Goal: Task Accomplishment & Management: Use online tool/utility

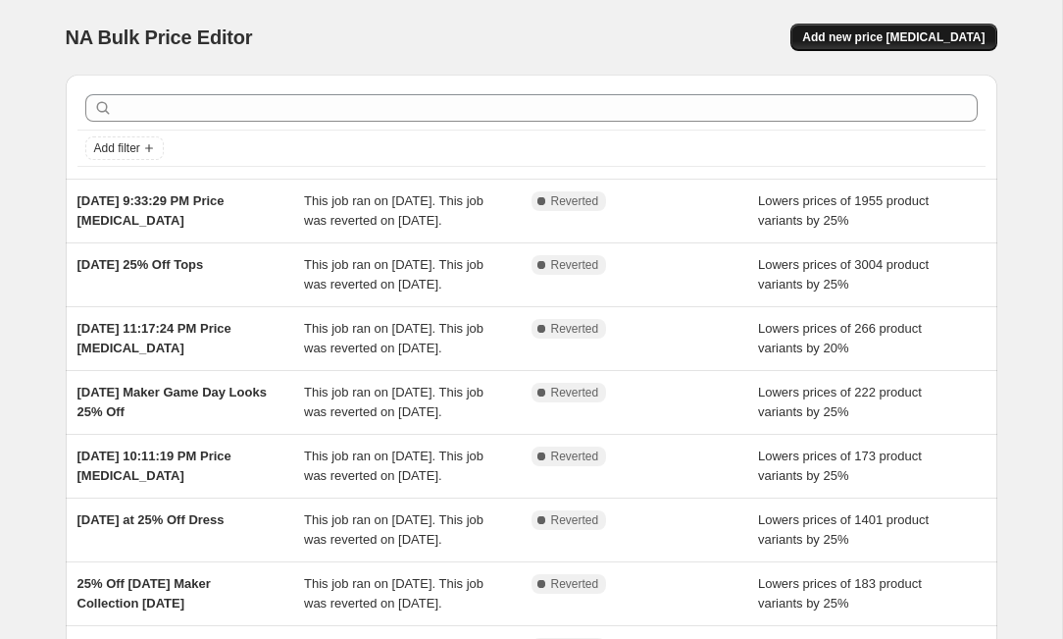
click at [902, 31] on span "Add new price change job" at bounding box center [893, 37] width 182 height 16
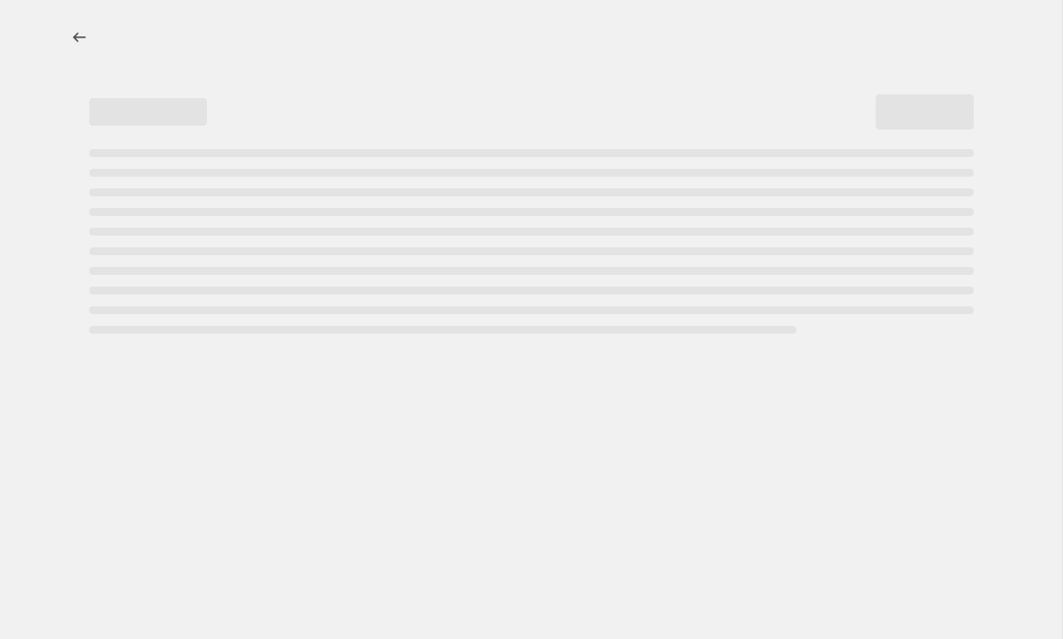
select select "percentage"
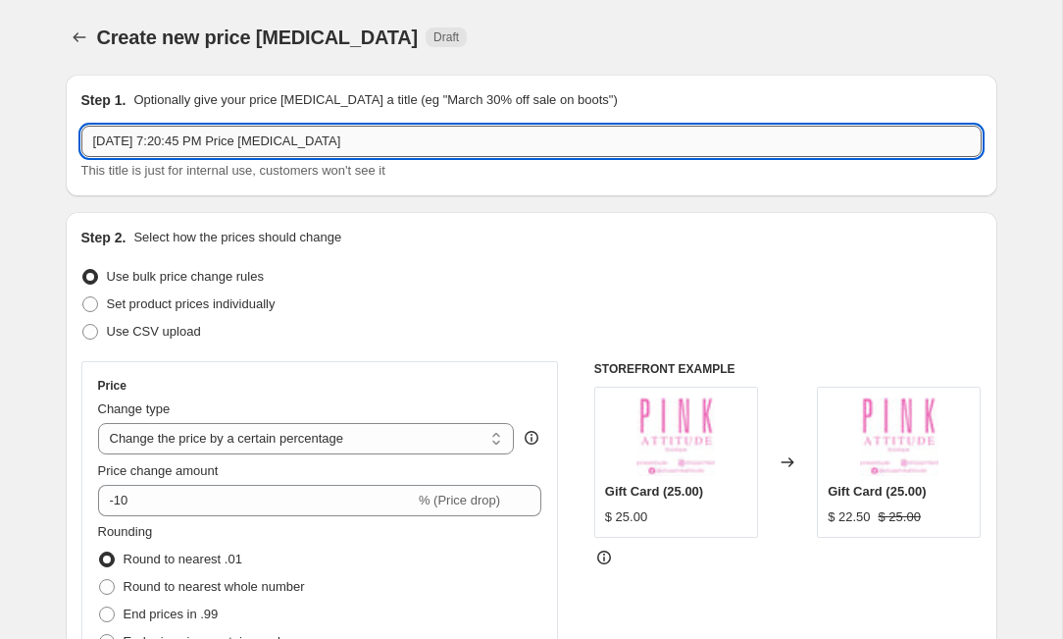
click at [412, 147] on input "Sep 21, 2025 at 7:20:45 PM Price change job" at bounding box center [531, 141] width 901 height 31
type input "Sep 22, 2025 25% Off Monday Maker"
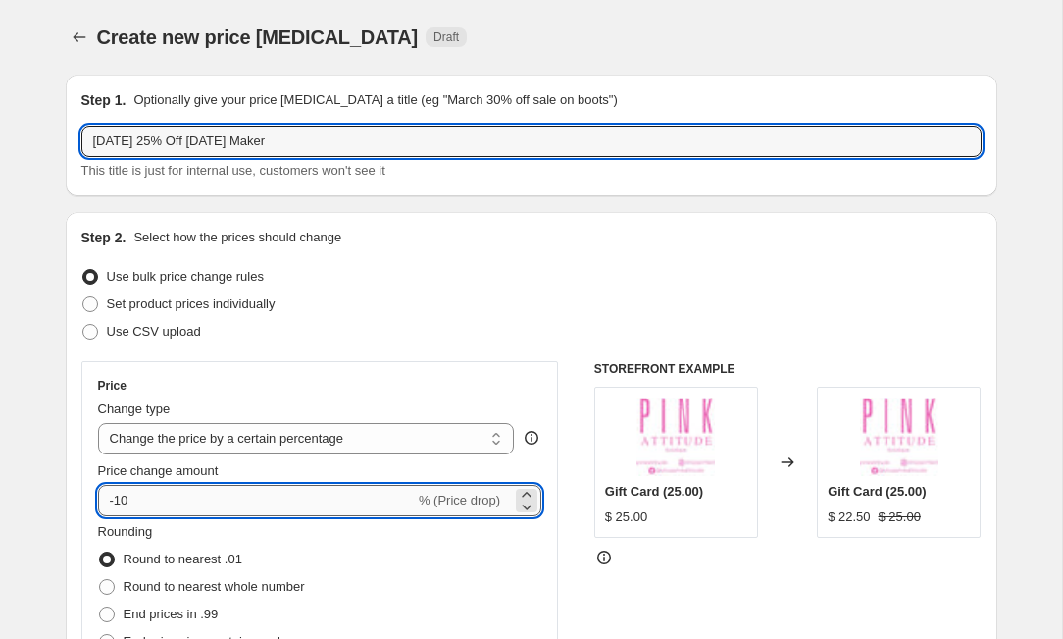
click at [274, 509] on input "-10" at bounding box center [256, 500] width 317 height 31
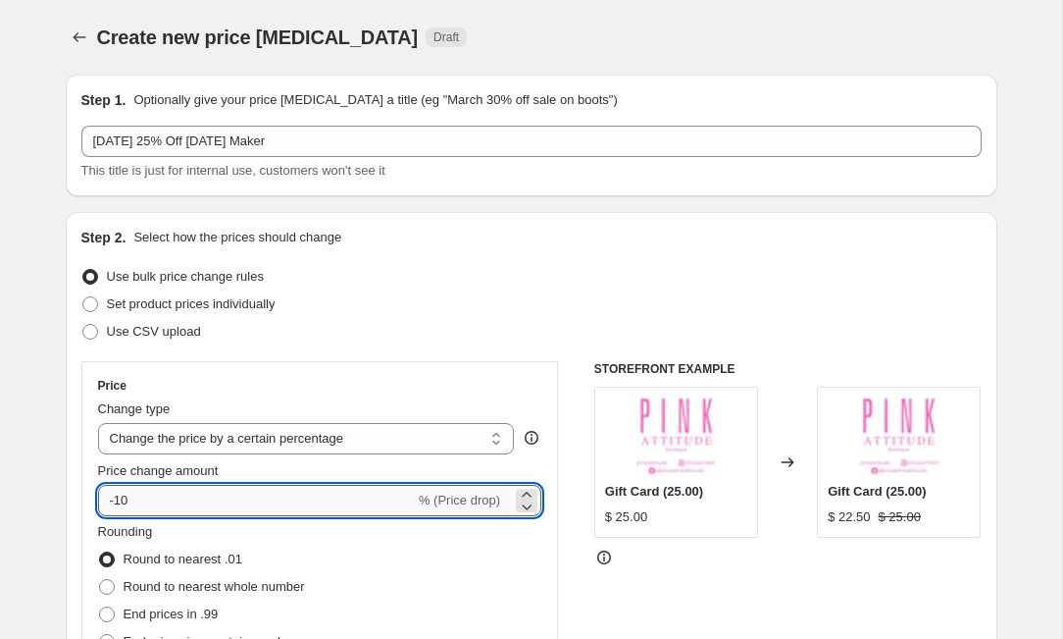
type input "-1"
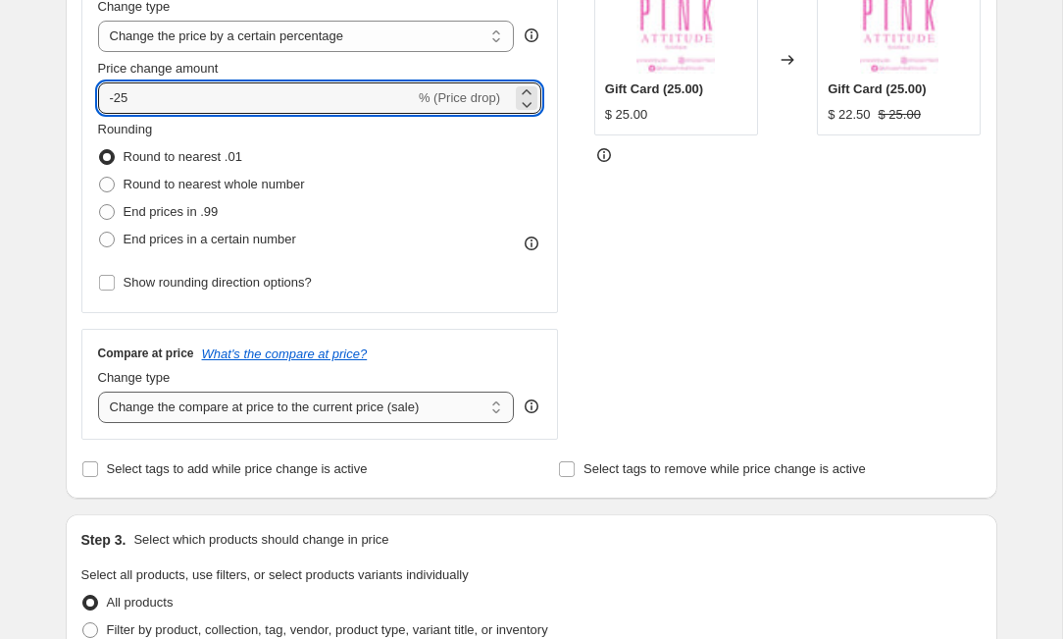
scroll to position [404, 0]
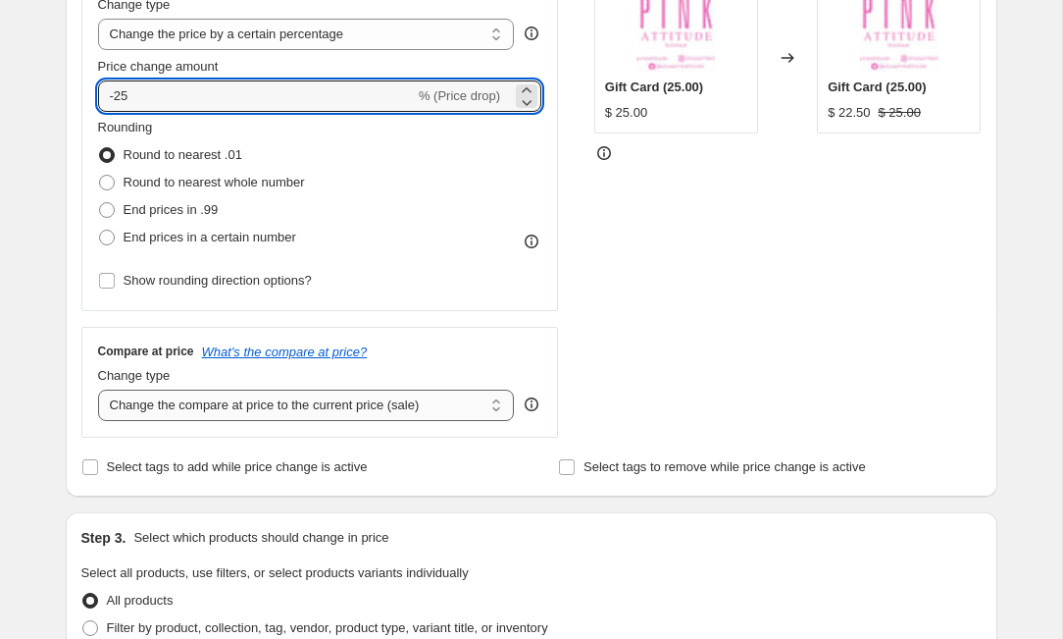
type input "-25"
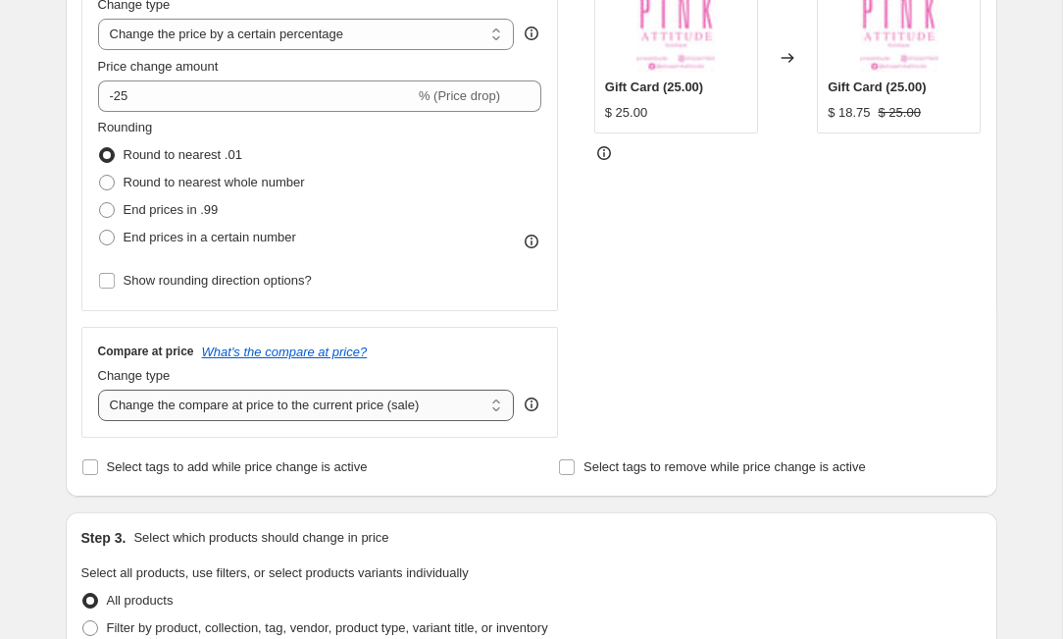
select select "no_change"
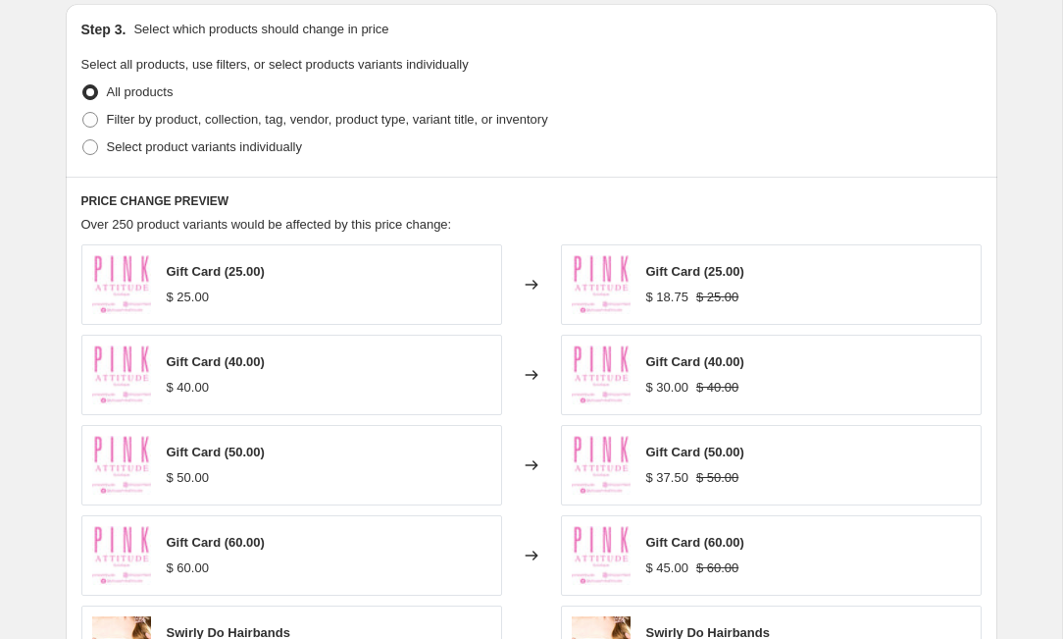
scroll to position [921, 0]
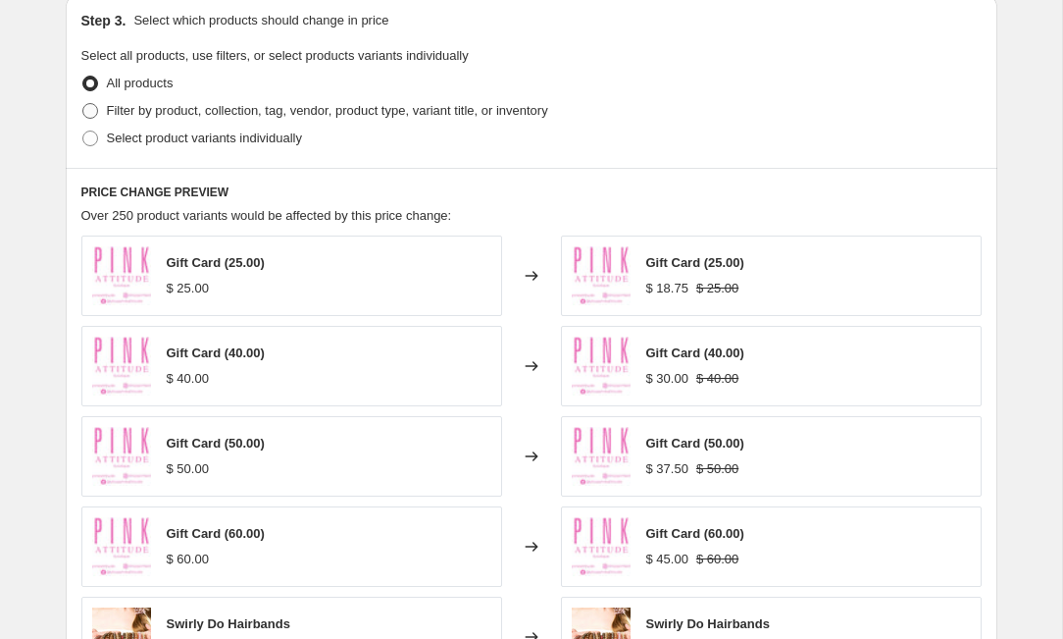
click at [388, 110] on span "Filter by product, collection, tag, vendor, product type, variant title, or inv…" at bounding box center [327, 110] width 441 height 15
click at [83, 104] on input "Filter by product, collection, tag, vendor, product type, variant title, or inv…" at bounding box center [82, 103] width 1 height 1
radio input "true"
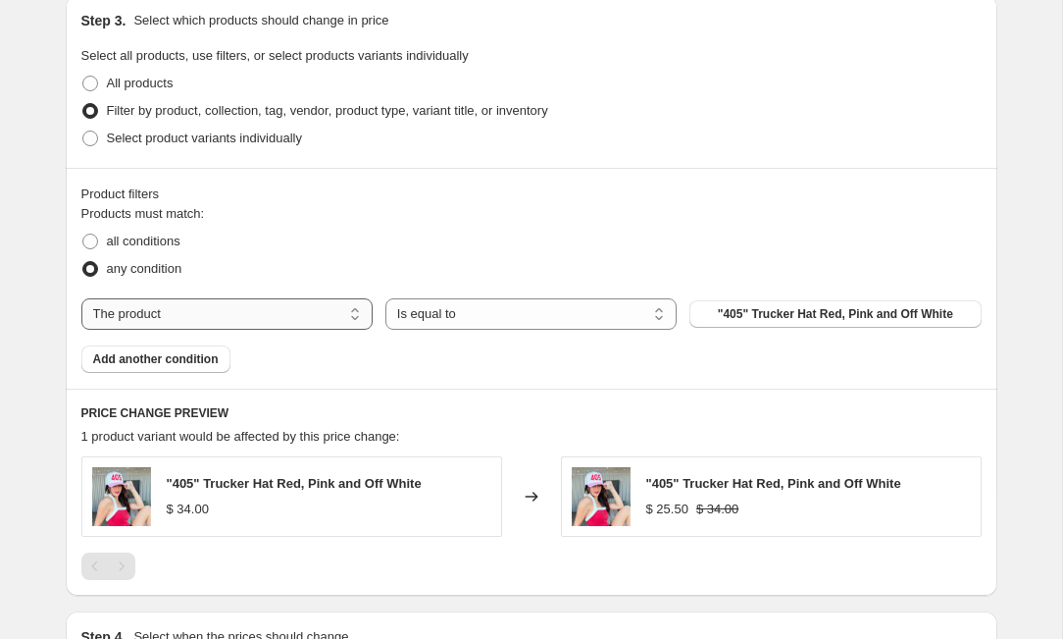
select select "collection"
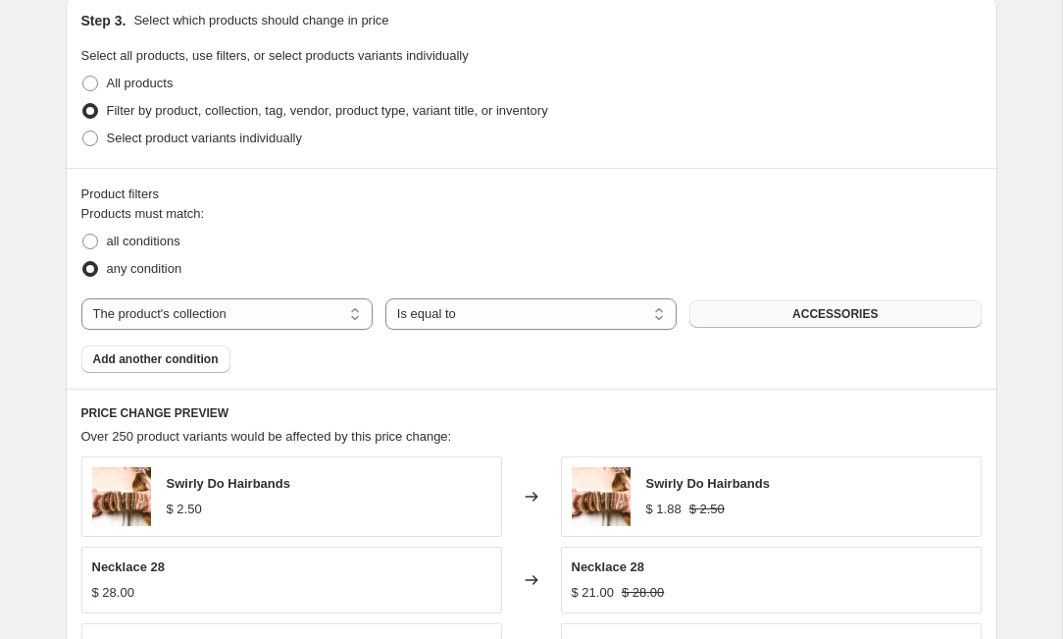
click at [737, 311] on button "ACCESSORIES" at bounding box center [835, 313] width 291 height 27
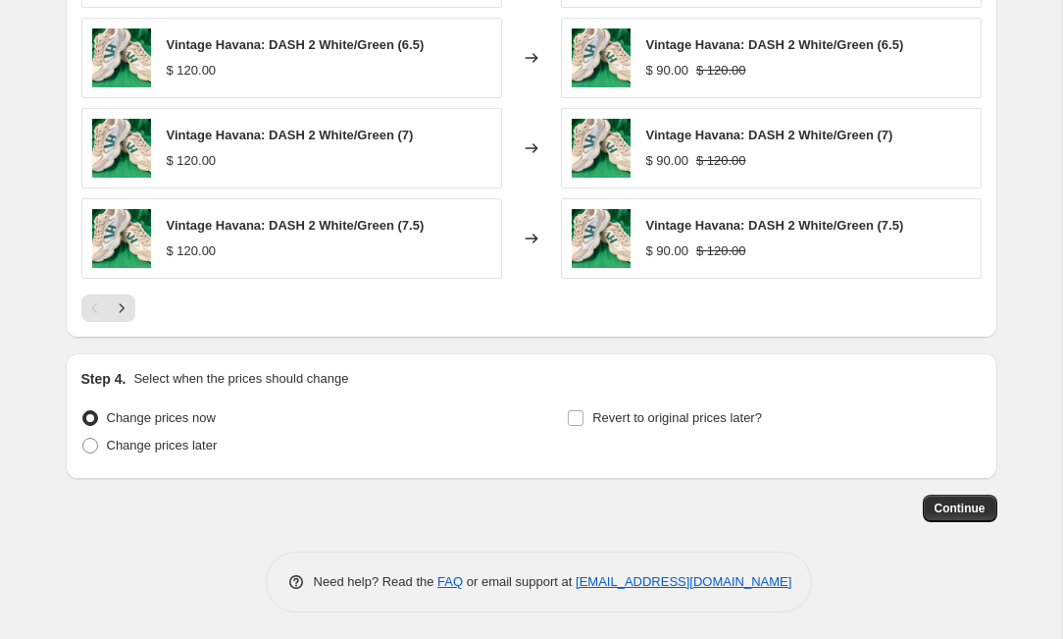
scroll to position [1543, 0]
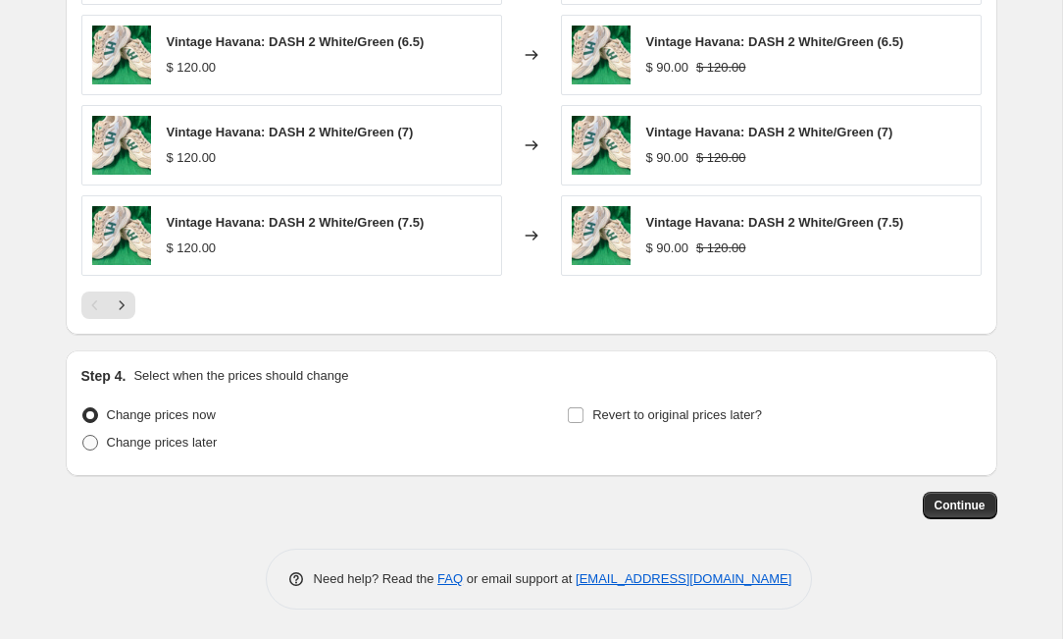
click at [168, 435] on span "Change prices later" at bounding box center [162, 442] width 111 height 15
click at [83, 435] on input "Change prices later" at bounding box center [82, 435] width 1 height 1
radio input "true"
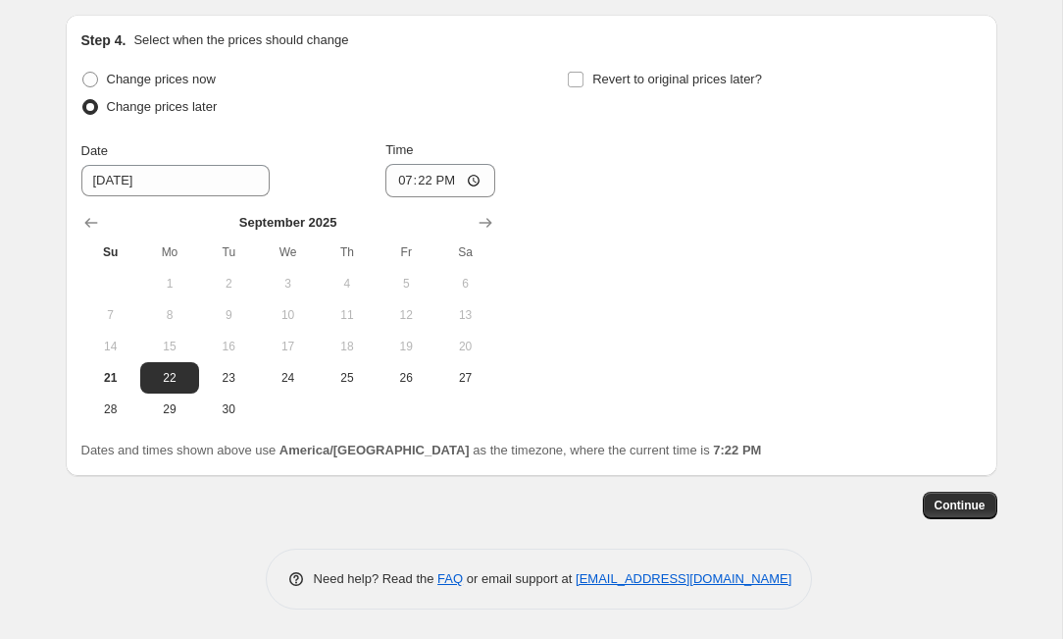
scroll to position [1881, 0]
click at [113, 379] on span "21" at bounding box center [110, 378] width 43 height 16
type input "9/21/2025"
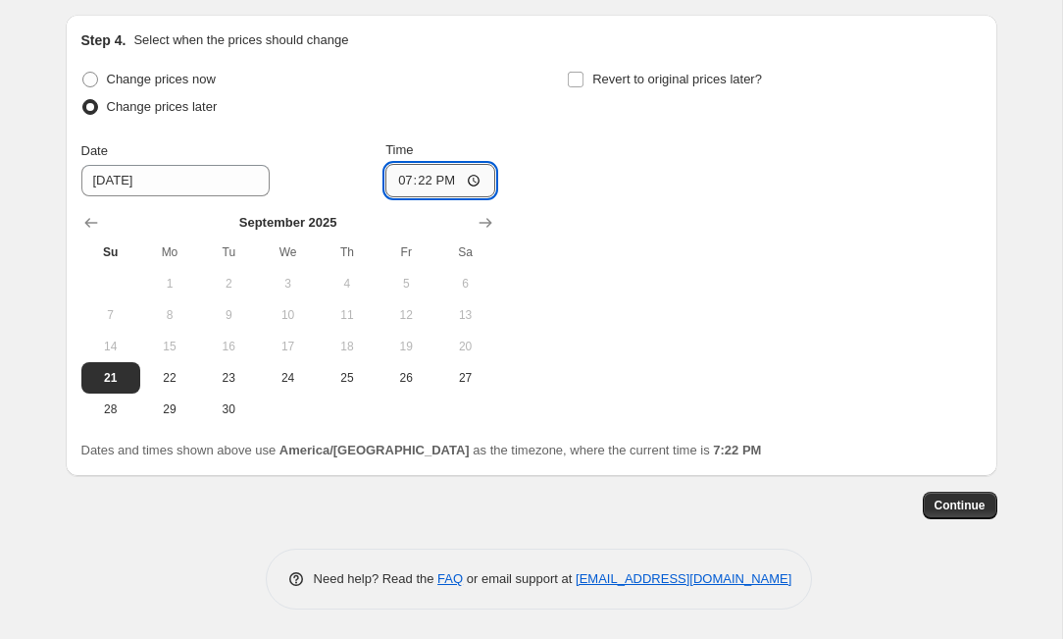
click at [428, 183] on input "19:22" at bounding box center [441, 180] width 110 height 33
click at [448, 179] on input "23:22" at bounding box center [441, 180] width 110 height 33
type input "23:00"
click at [700, 219] on div "Change prices now Change prices later Date 9/21/2025 Time 23:00 September 2025 …" at bounding box center [531, 245] width 901 height 359
click at [581, 79] on input "Revert to original prices later?" at bounding box center [576, 80] width 16 height 16
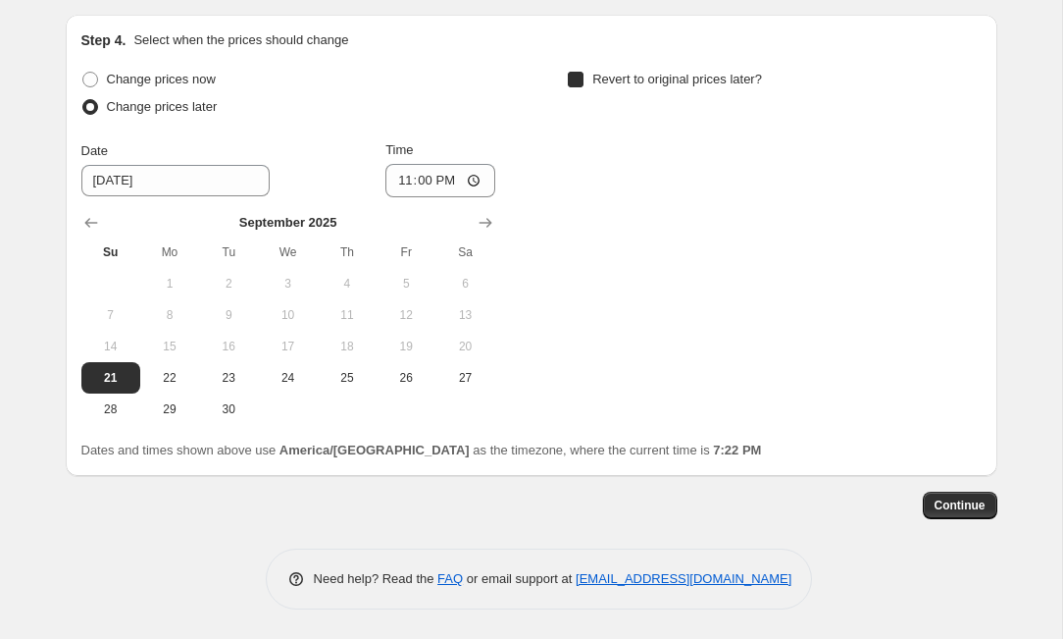
checkbox input "true"
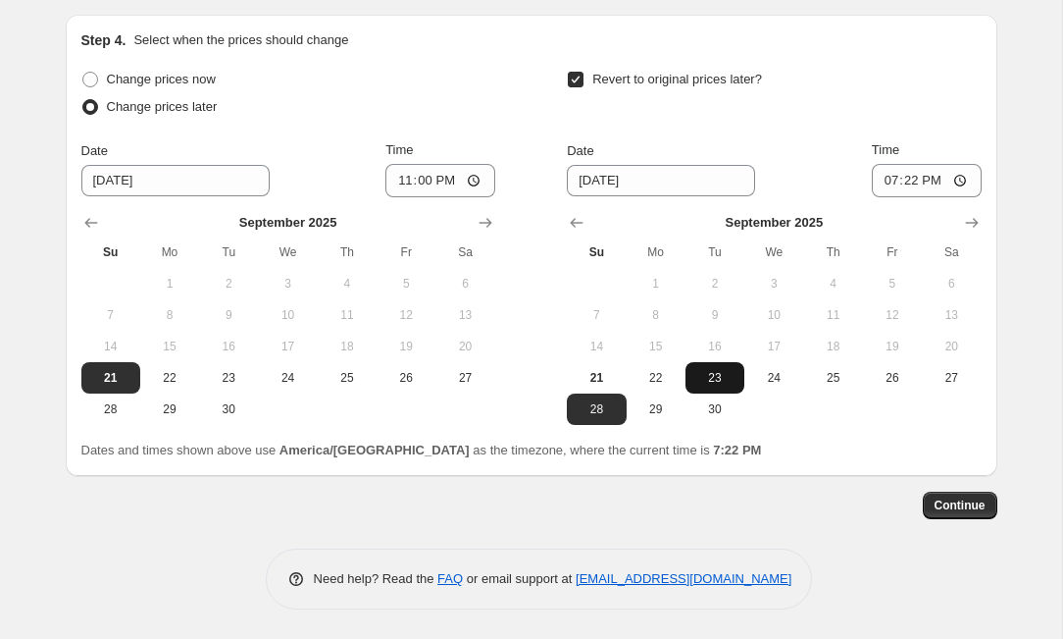
click at [715, 380] on span "23" at bounding box center [715, 378] width 43 height 16
type input "9/23/2025"
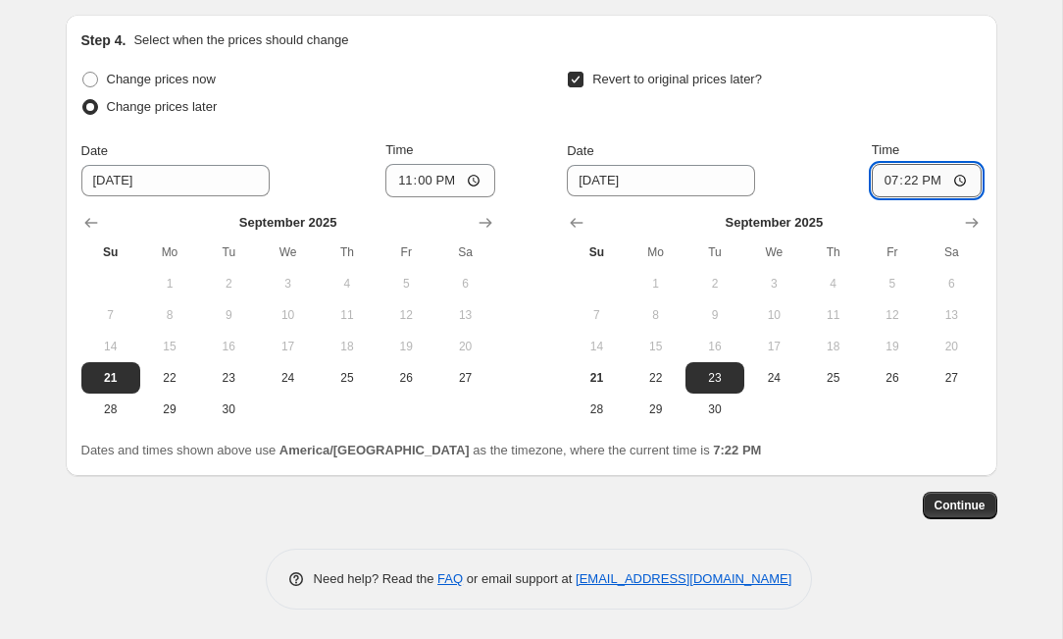
click at [913, 182] on input "19:22" at bounding box center [927, 180] width 110 height 33
click at [938, 182] on input "14:22" at bounding box center [927, 180] width 110 height 33
click at [960, 180] on input "14:00" at bounding box center [927, 180] width 110 height 33
type input "02:00"
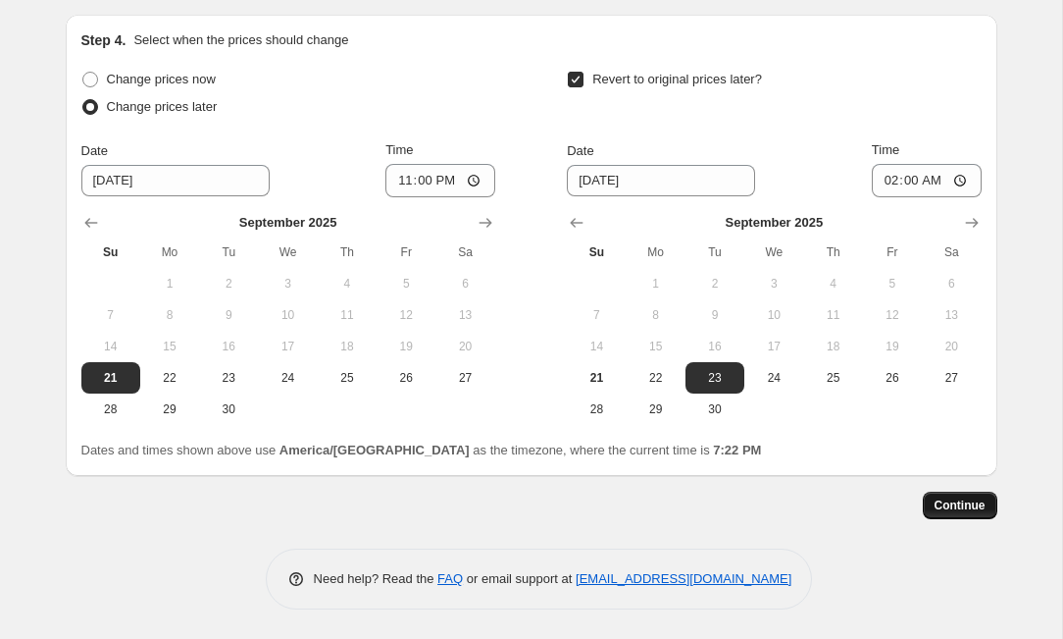
click at [965, 507] on span "Continue" at bounding box center [960, 505] width 51 height 16
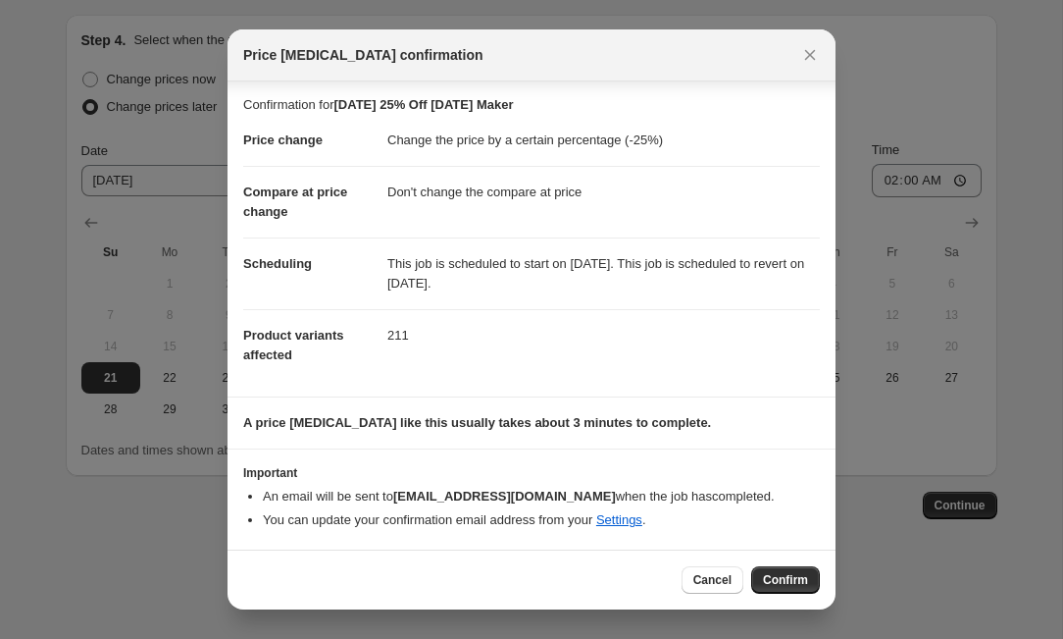
scroll to position [2, 0]
click at [784, 585] on span "Confirm" at bounding box center [785, 580] width 45 height 16
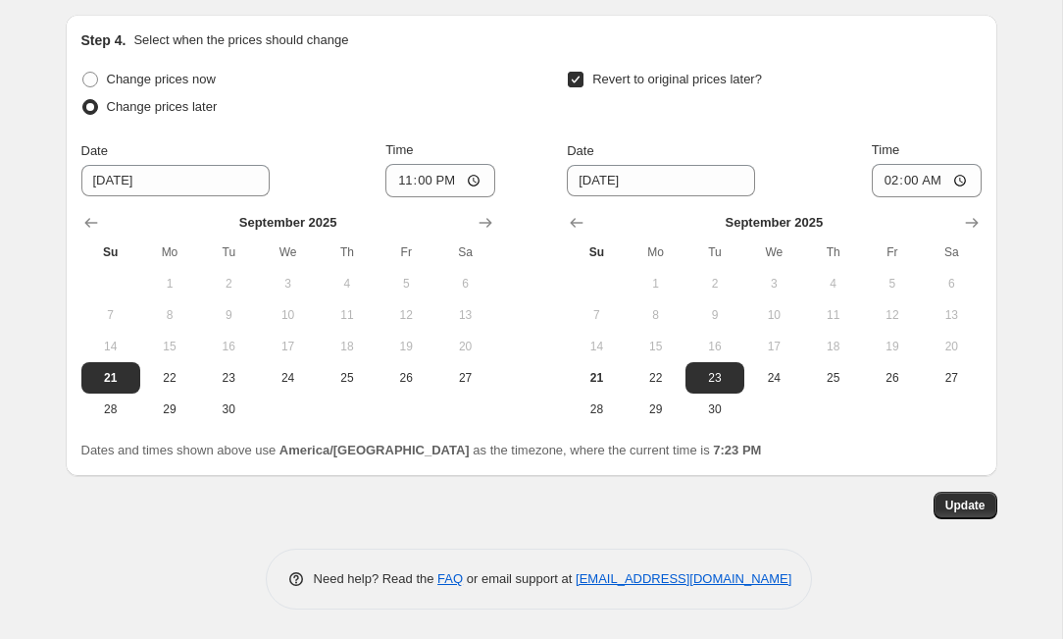
scroll to position [2000, 0]
